Goal: Task Accomplishment & Management: Use online tool/utility

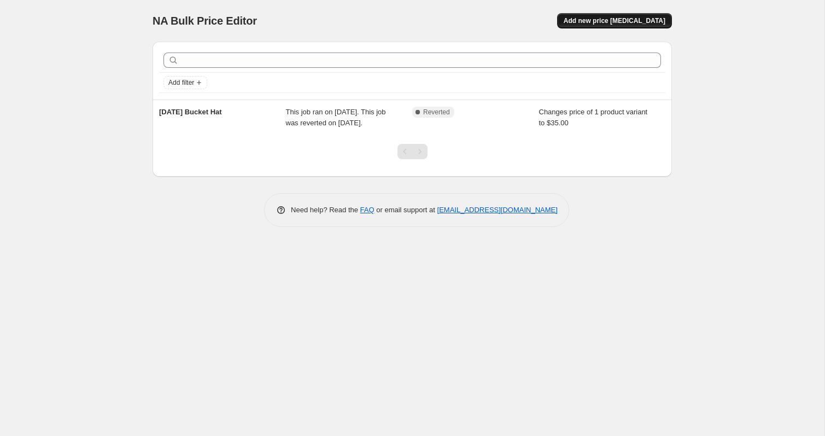
click at [628, 14] on button "Add new price change job" at bounding box center [614, 20] width 115 height 15
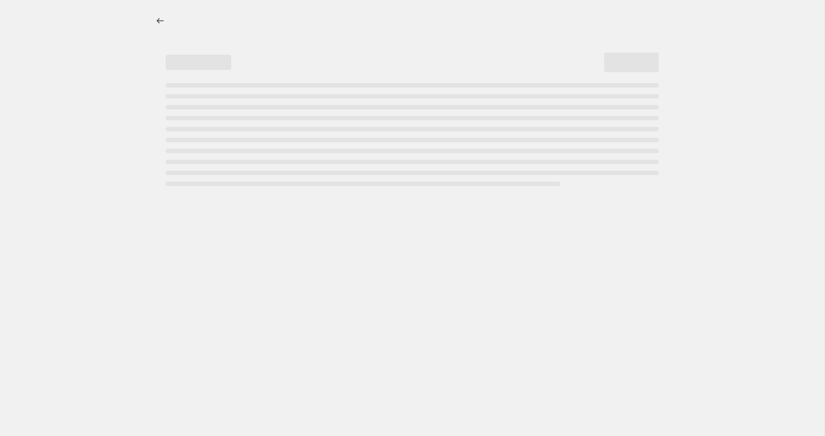
select select "percentage"
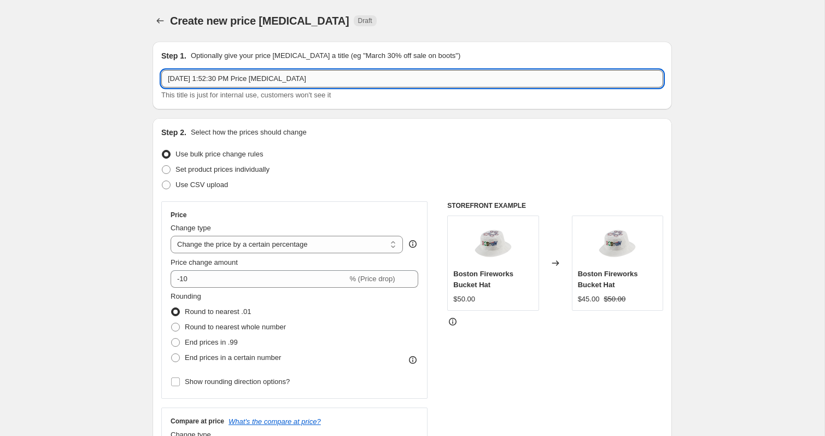
click at [264, 82] on input "Oct 3, 2025, 1:52:30 PM Price change job" at bounding box center [412, 79] width 502 height 18
type input "Hat Sale - 40% Off"
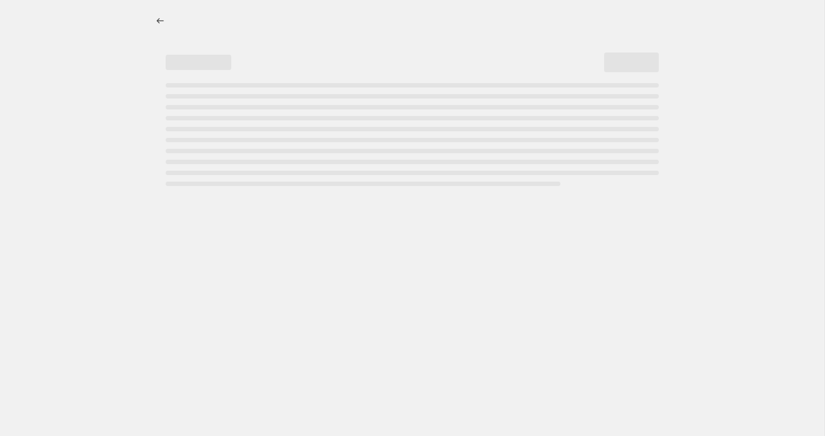
select select "percentage"
